Goal: Information Seeking & Learning: Learn about a topic

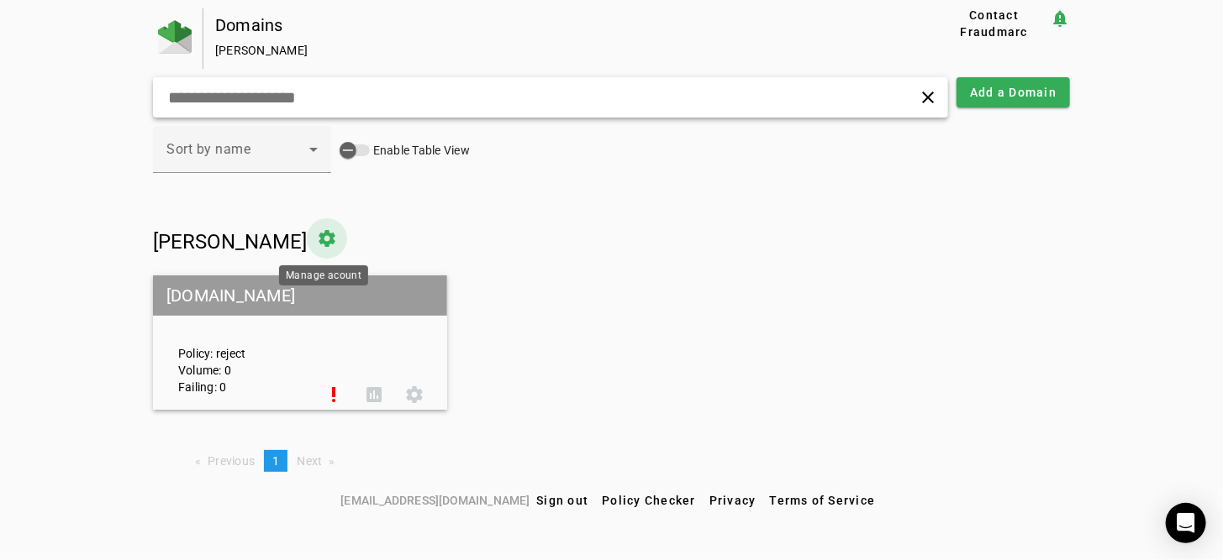
click at [329, 244] on span at bounding box center [327, 238] width 40 height 40
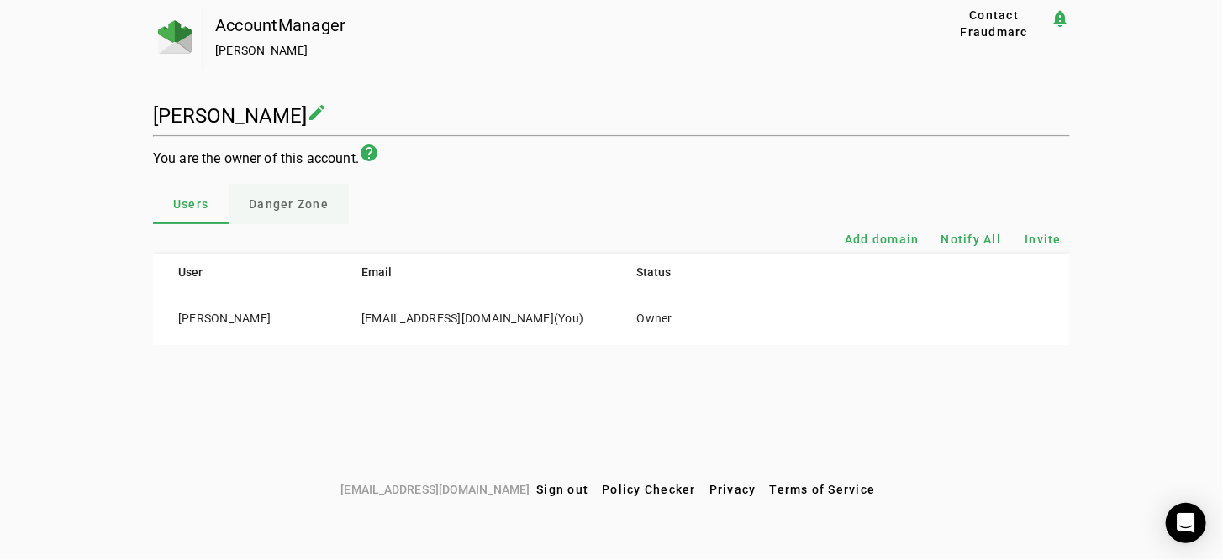
click at [276, 198] on span "Danger Zone" at bounding box center [289, 204] width 80 height 12
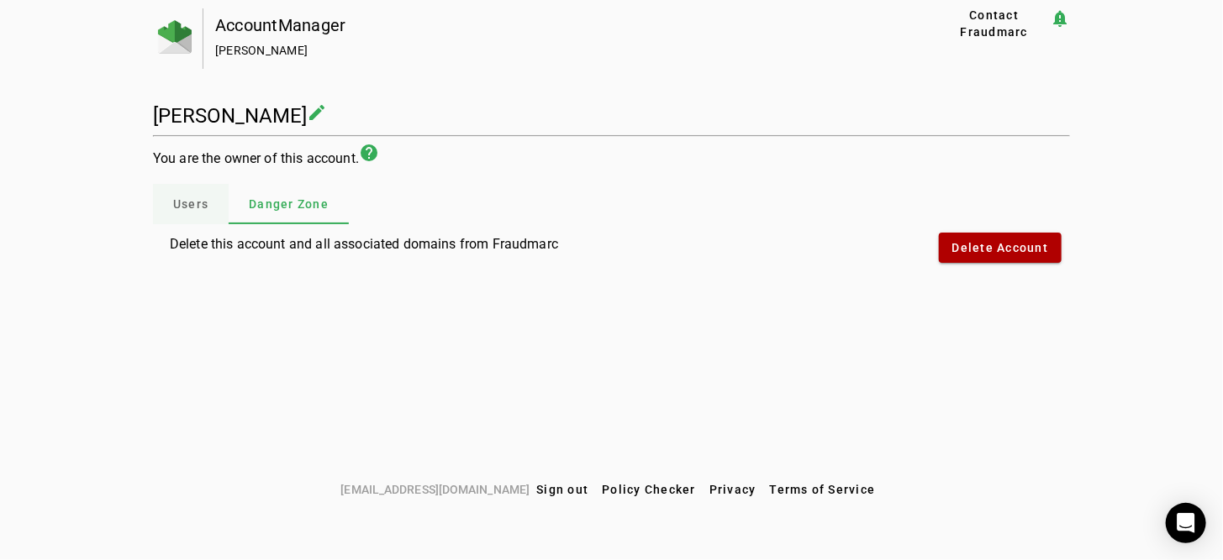
click at [179, 213] on span "Users" at bounding box center [190, 204] width 35 height 40
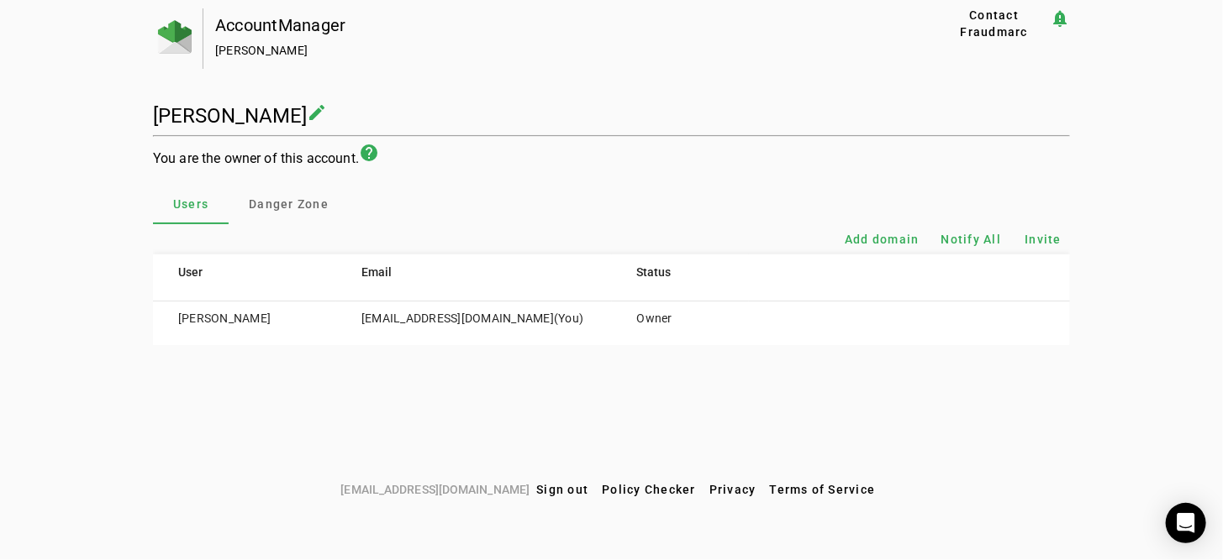
click at [315, 111] on mat-icon "create" at bounding box center [317, 113] width 20 height 20
click at [354, 267] on th "Email" at bounding box center [473, 277] width 275 height 47
click at [360, 213] on div "Users Danger Zone" at bounding box center [611, 203] width 917 height 40
click at [271, 445] on div "**********" at bounding box center [611, 241] width 1223 height 466
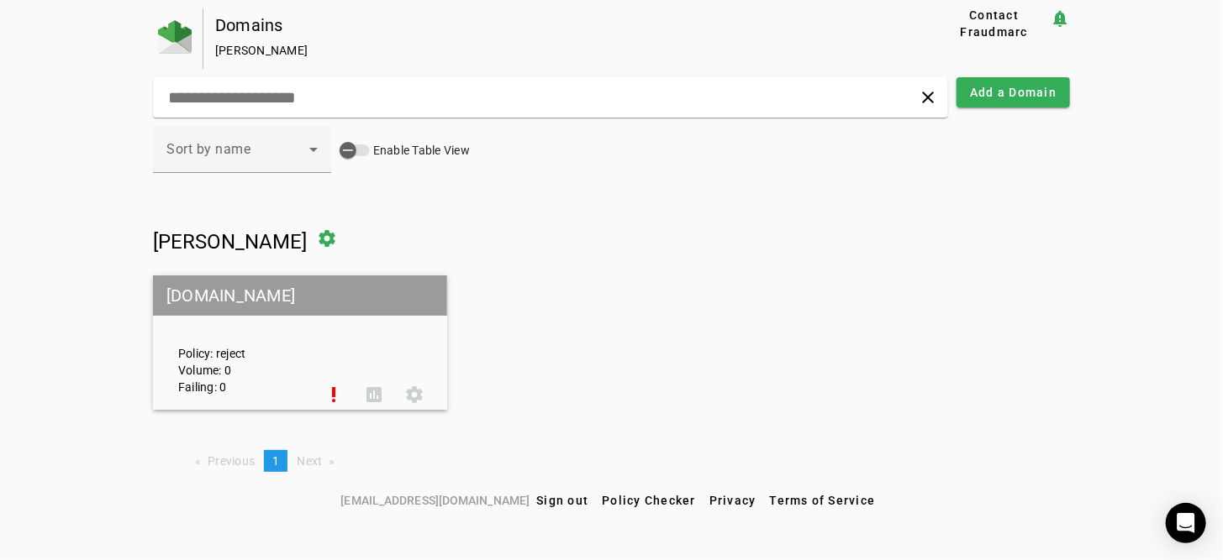
click at [232, 293] on mat-grid-tile-header "[DOMAIN_NAME]" at bounding box center [300, 296] width 294 height 40
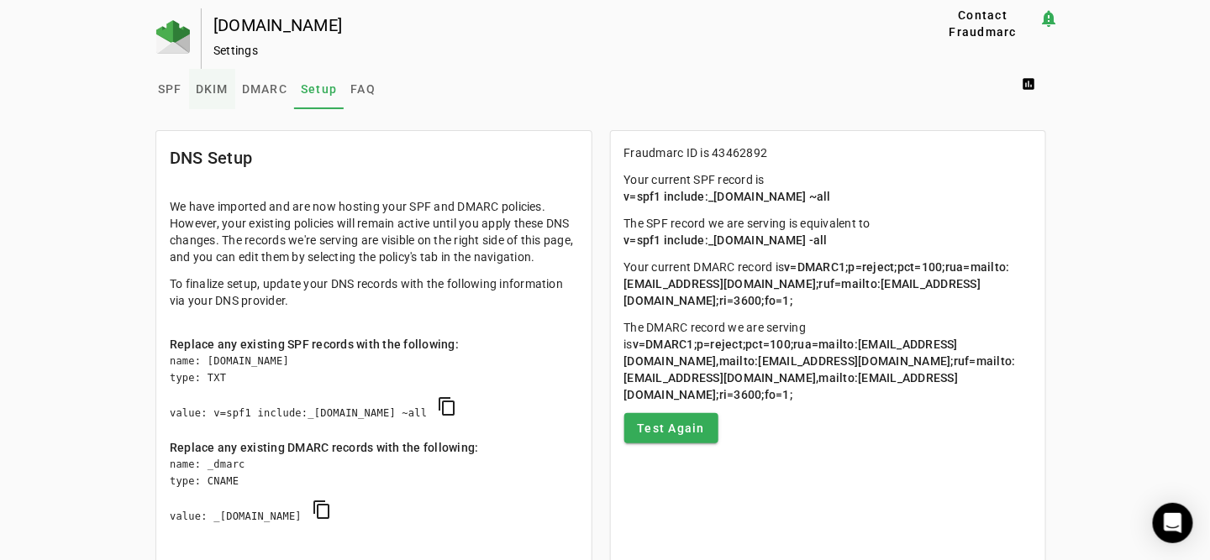
click at [217, 89] on span "DKIM" at bounding box center [212, 89] width 33 height 12
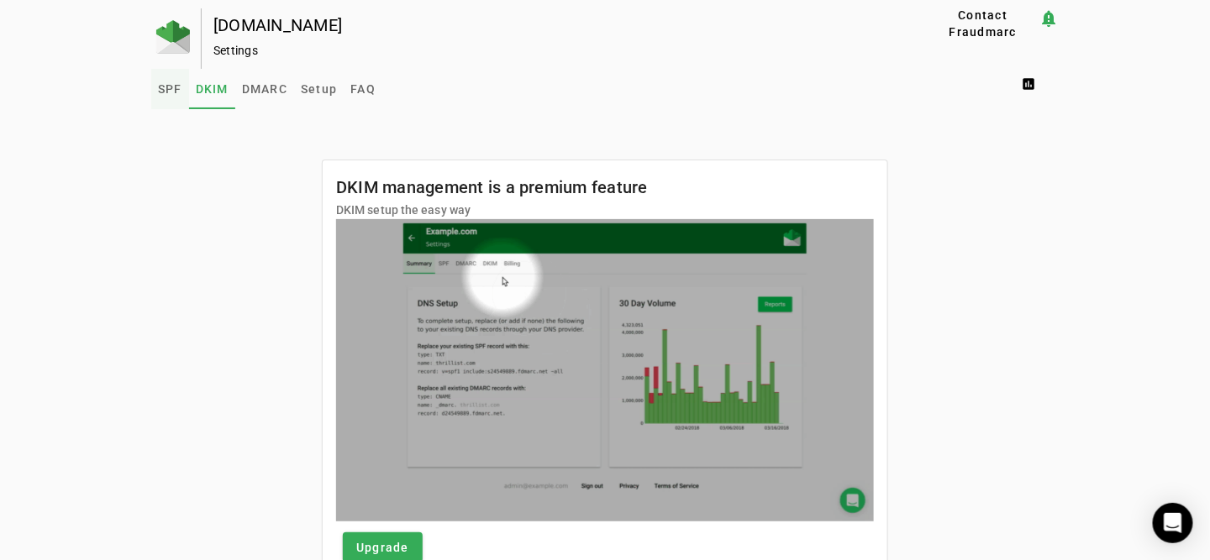
click at [168, 89] on span "SPF" at bounding box center [170, 89] width 24 height 12
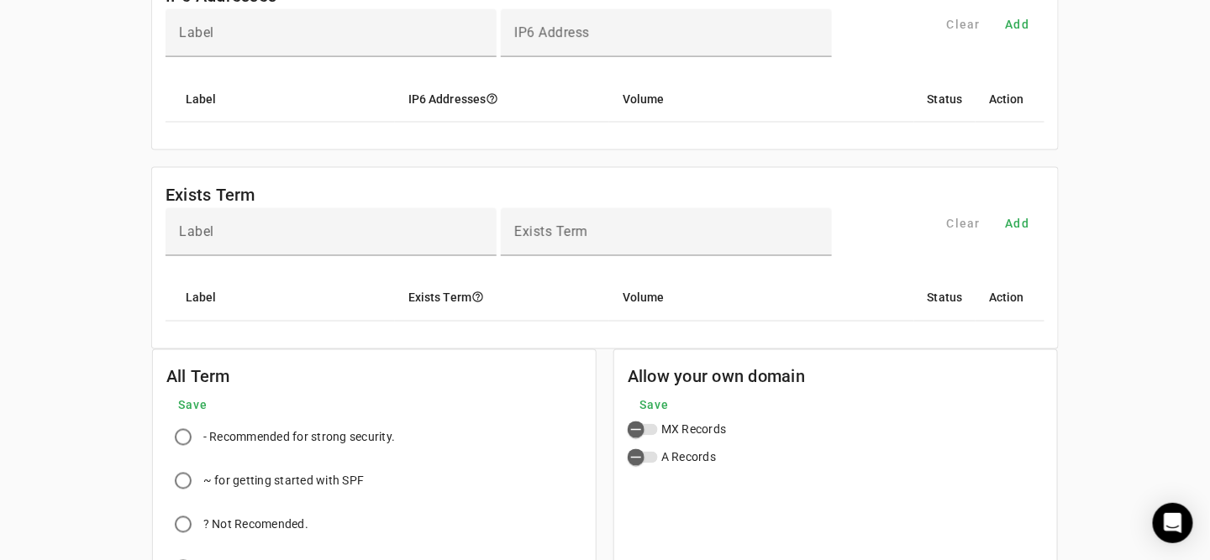
scroll to position [887, 0]
